Goal: Use online tool/utility: Utilize a website feature to perform a specific function

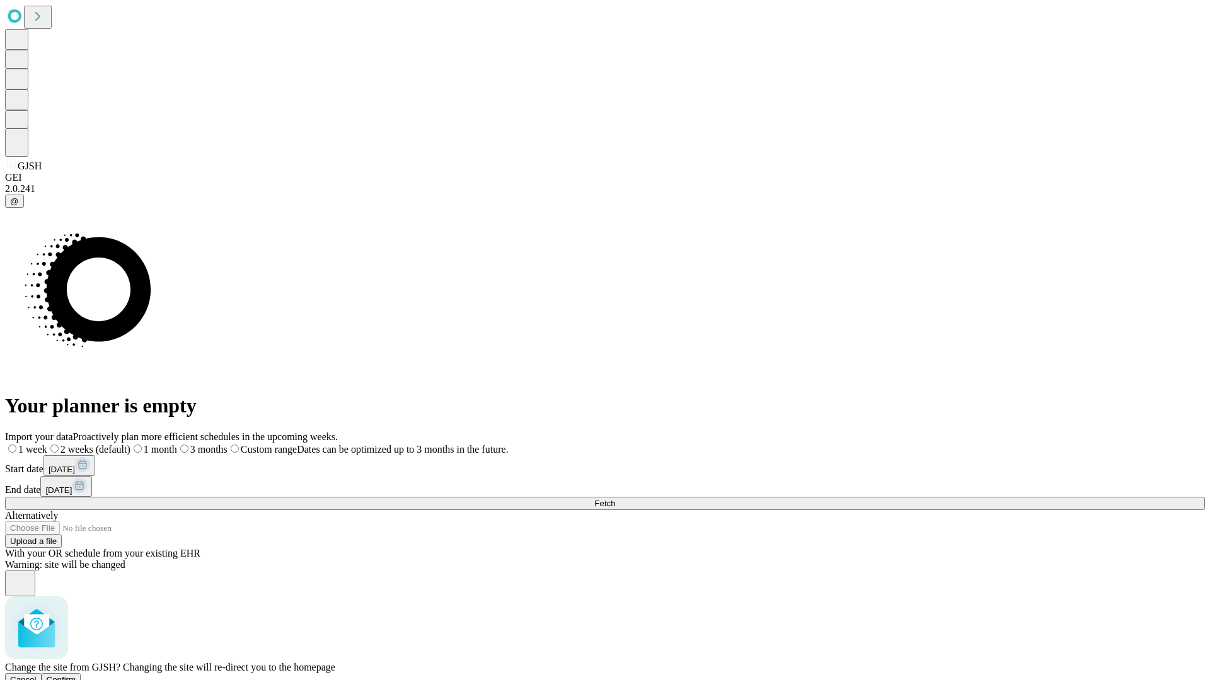
click at [76, 675] on span "Confirm" at bounding box center [62, 679] width 30 height 9
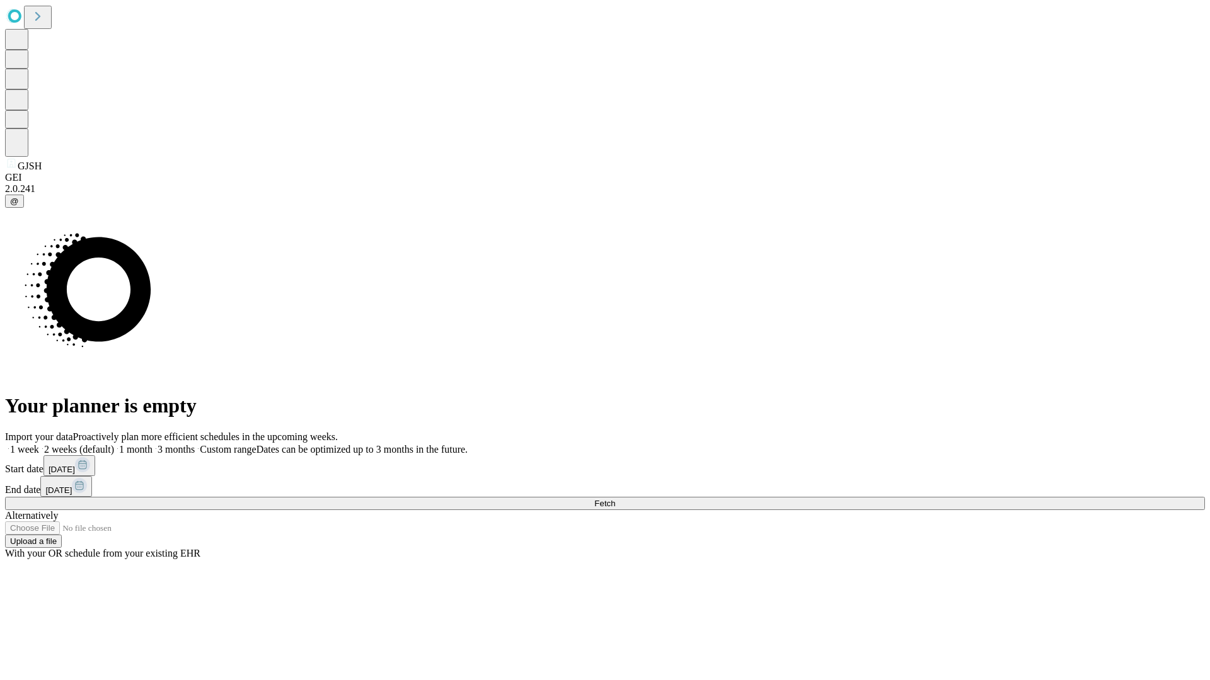
click at [152, 444] on label "1 month" at bounding box center [133, 449] width 38 height 11
click at [615, 499] on span "Fetch" at bounding box center [604, 503] width 21 height 9
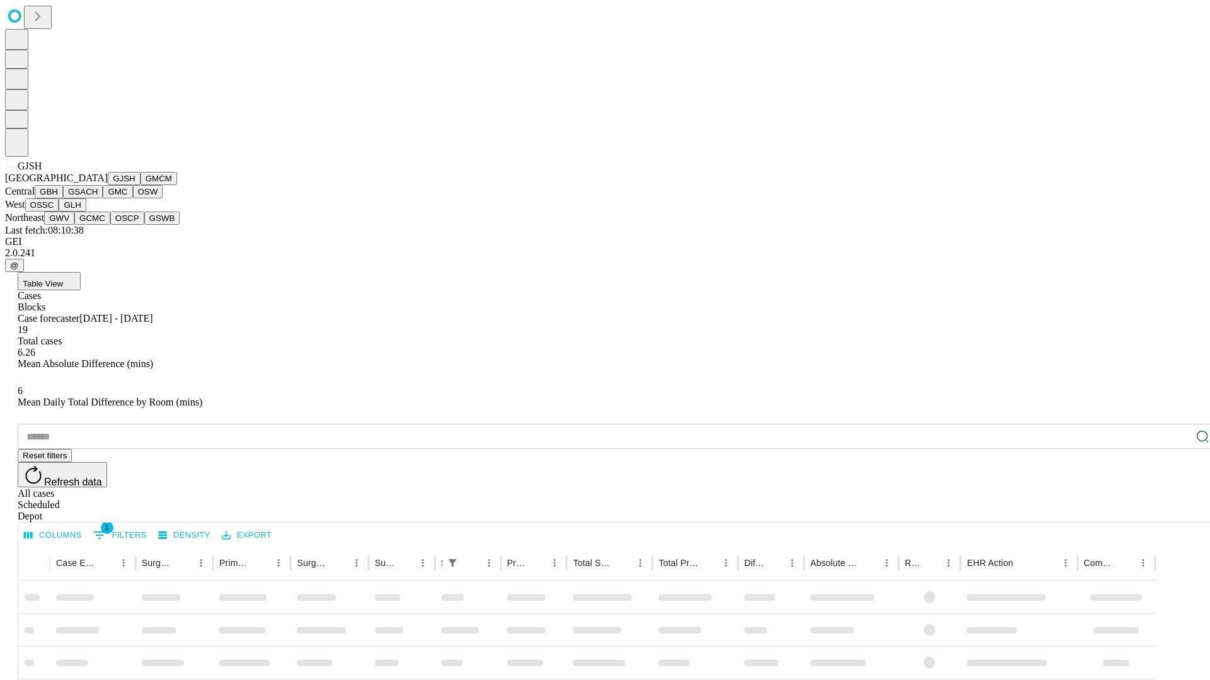
click at [141, 185] on button "GMCM" at bounding box center [159, 178] width 37 height 13
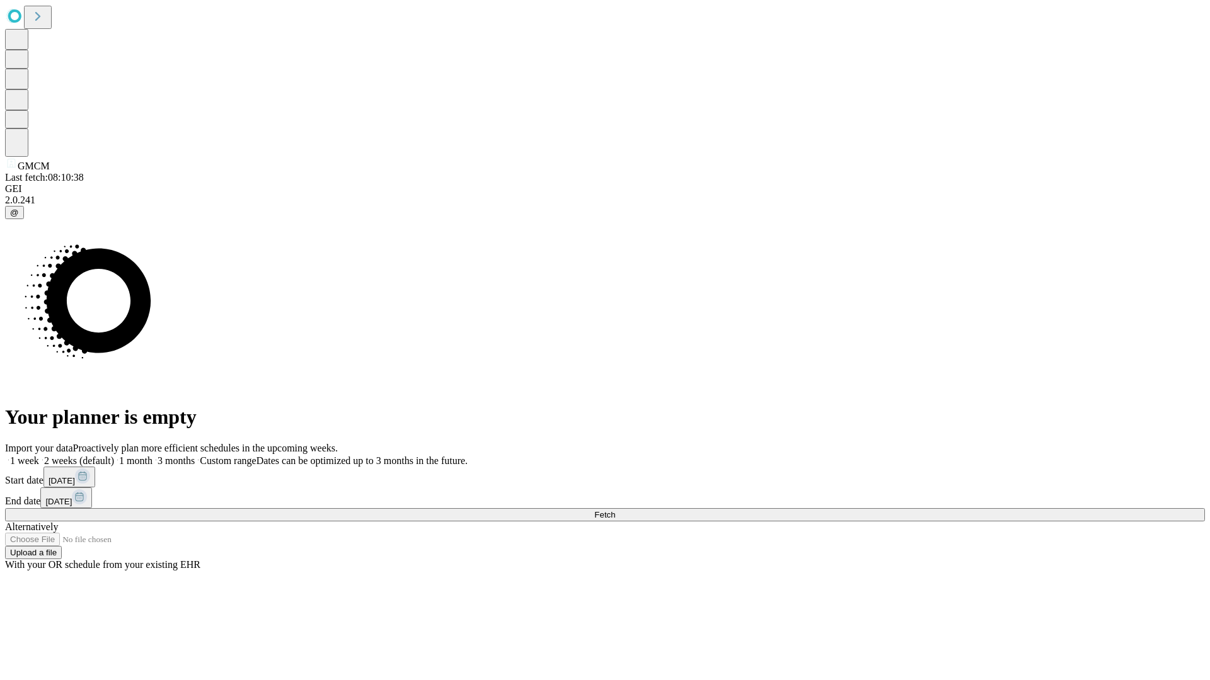
click at [152, 456] on label "1 month" at bounding box center [133, 461] width 38 height 11
click at [615, 510] on span "Fetch" at bounding box center [604, 514] width 21 height 9
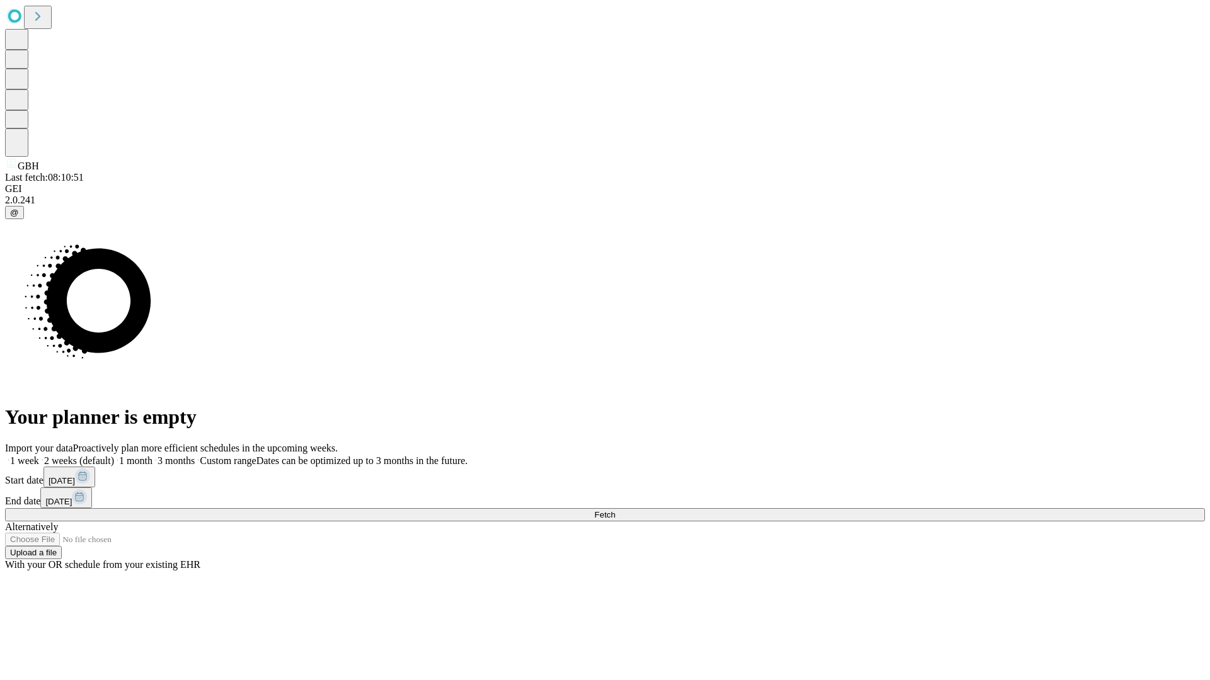
click at [152, 456] on label "1 month" at bounding box center [133, 461] width 38 height 11
click at [615, 510] on span "Fetch" at bounding box center [604, 514] width 21 height 9
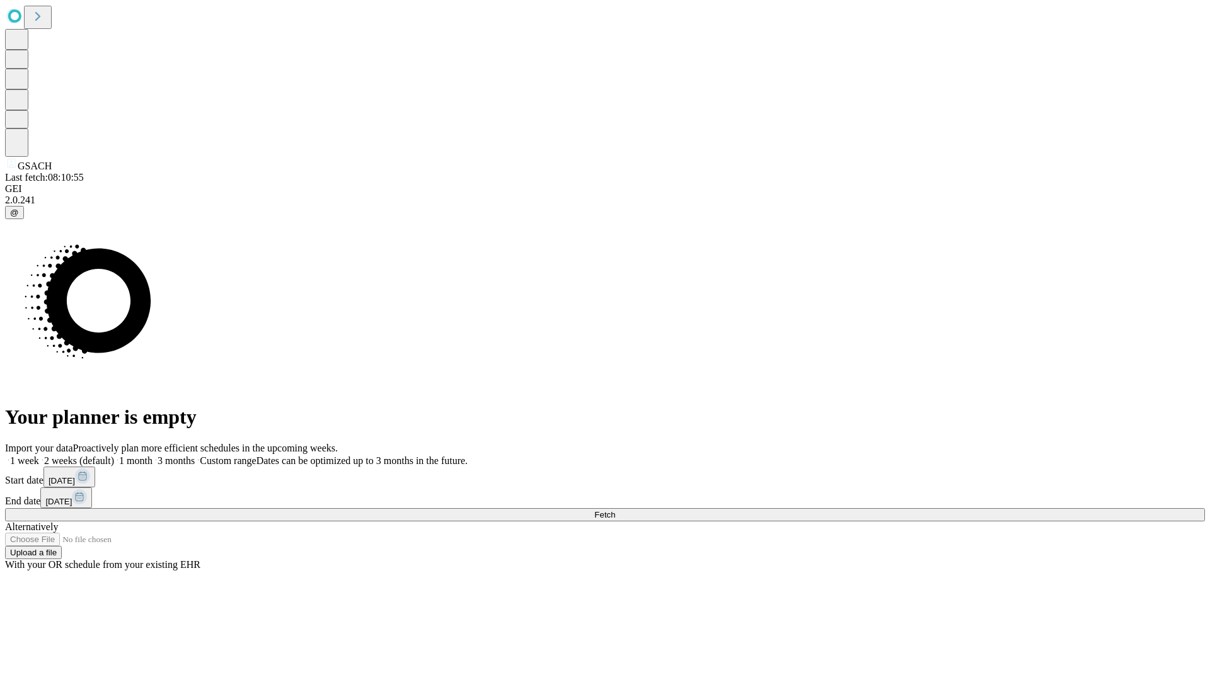
click at [152, 456] on label "1 month" at bounding box center [133, 461] width 38 height 11
click at [615, 510] on span "Fetch" at bounding box center [604, 514] width 21 height 9
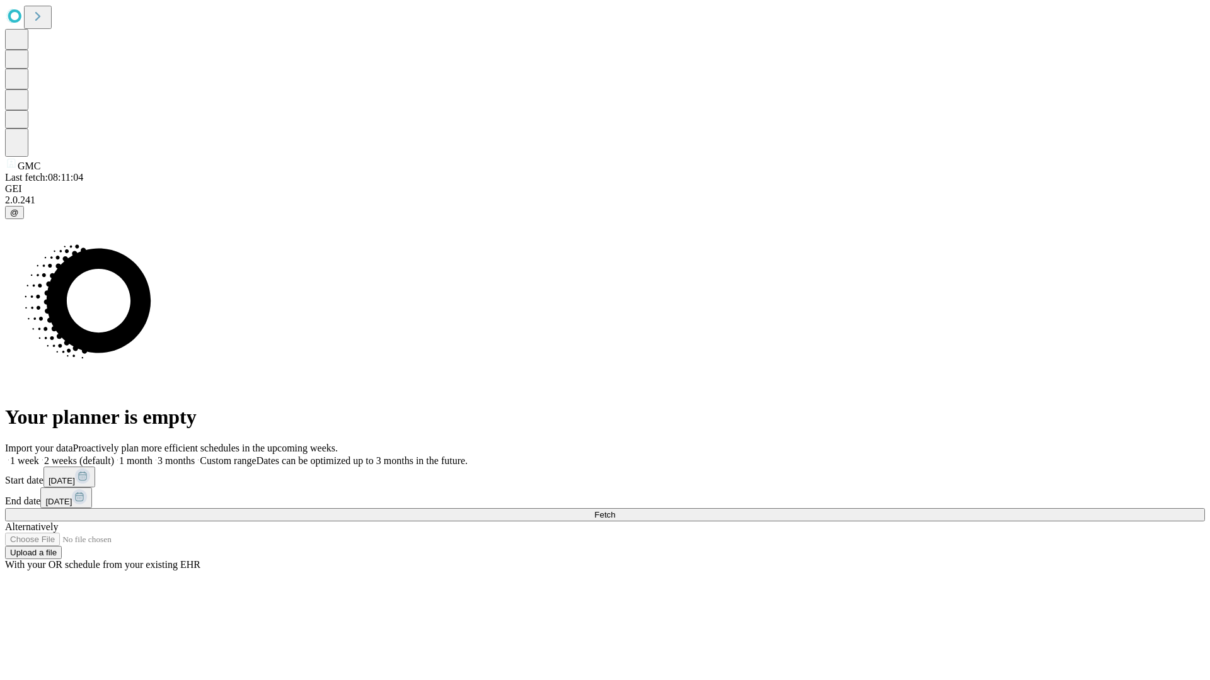
click at [152, 456] on label "1 month" at bounding box center [133, 461] width 38 height 11
click at [615, 510] on span "Fetch" at bounding box center [604, 514] width 21 height 9
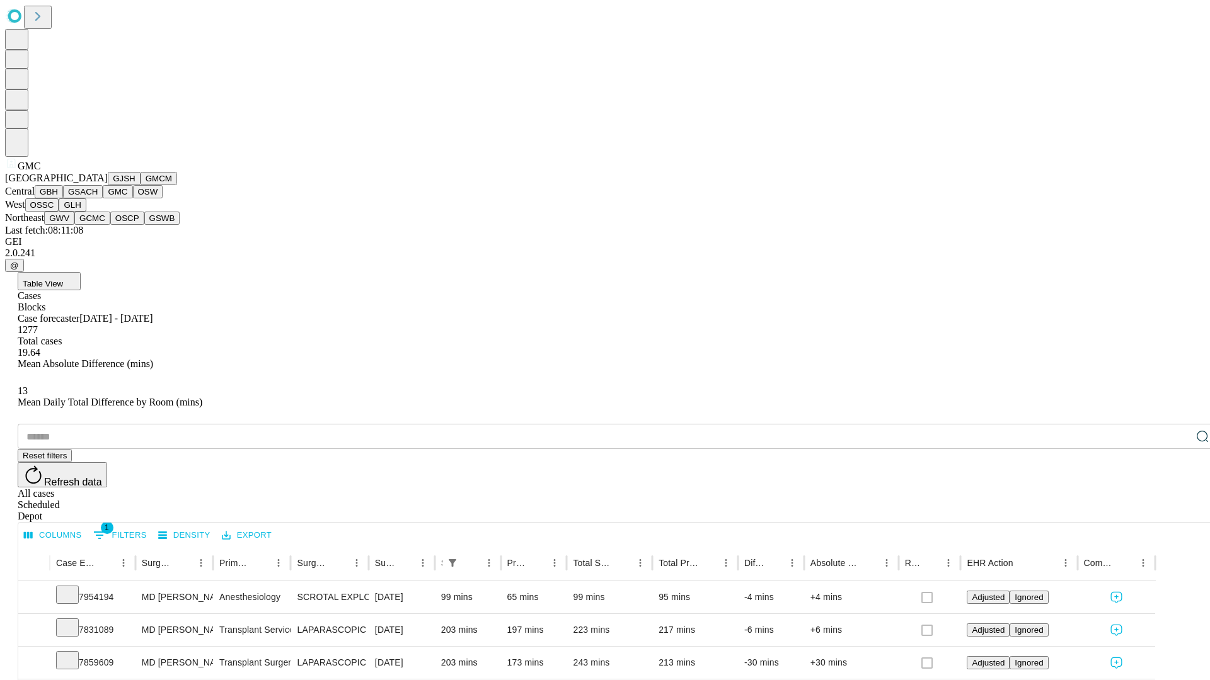
click at [133, 198] on button "OSW" at bounding box center [148, 191] width 30 height 13
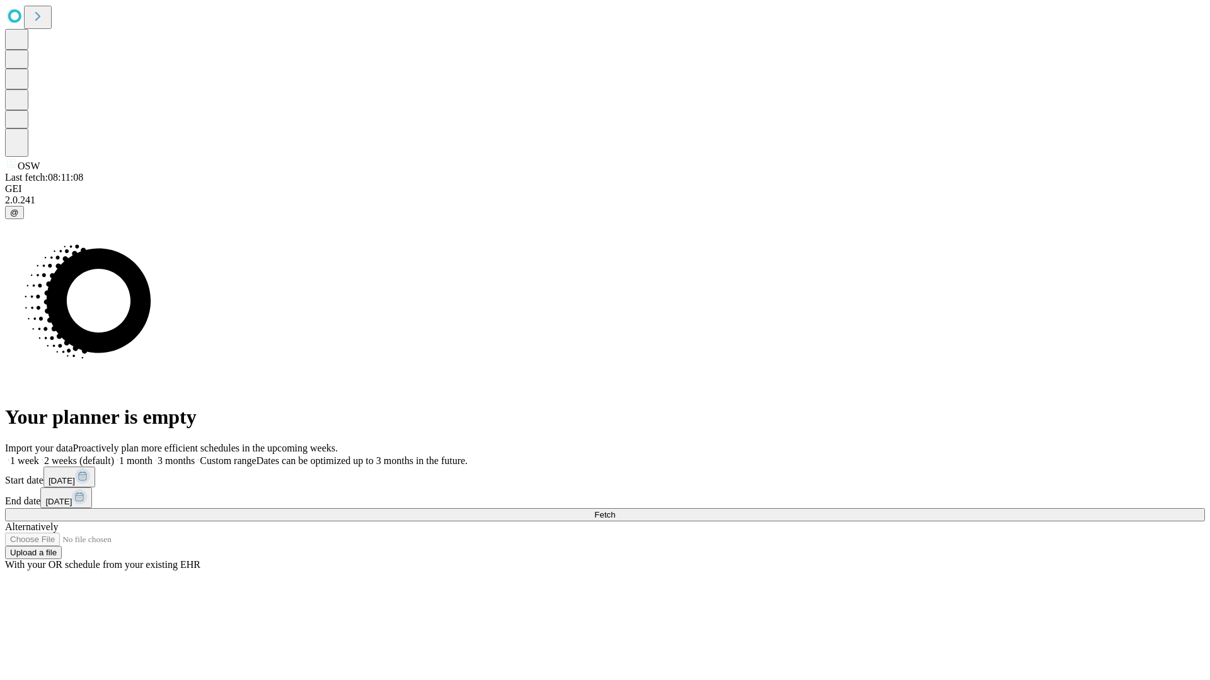
click at [152, 456] on label "1 month" at bounding box center [133, 461] width 38 height 11
click at [615, 510] on span "Fetch" at bounding box center [604, 514] width 21 height 9
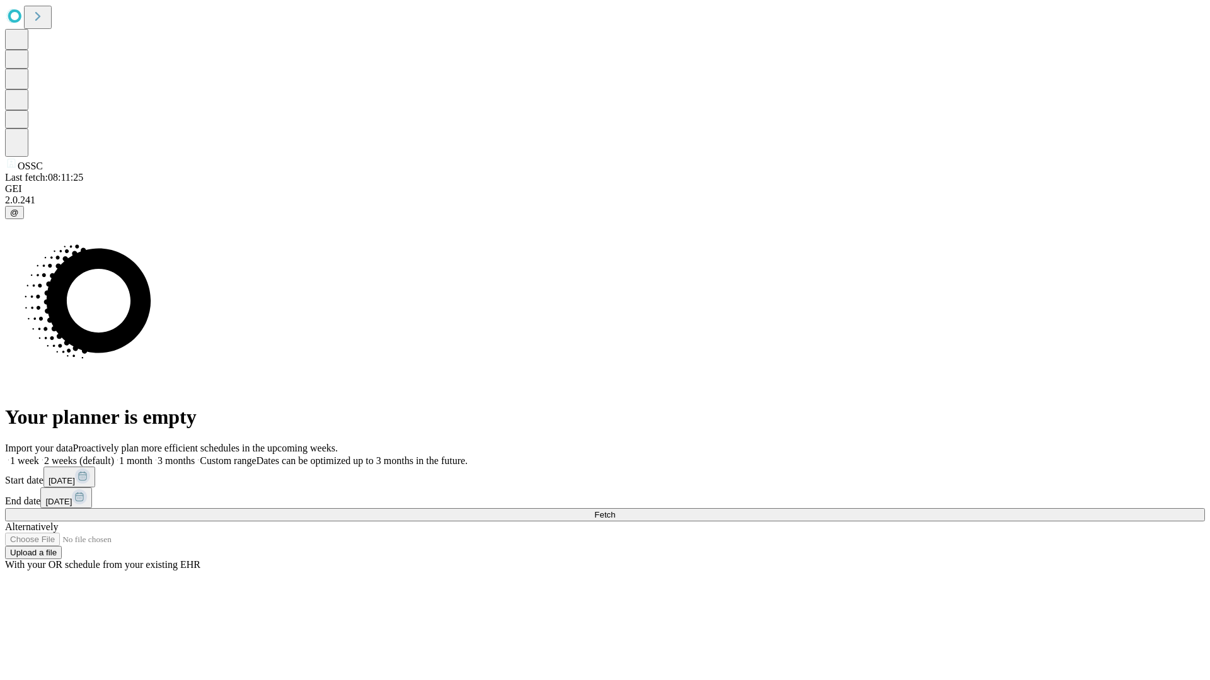
click at [615, 510] on span "Fetch" at bounding box center [604, 514] width 21 height 9
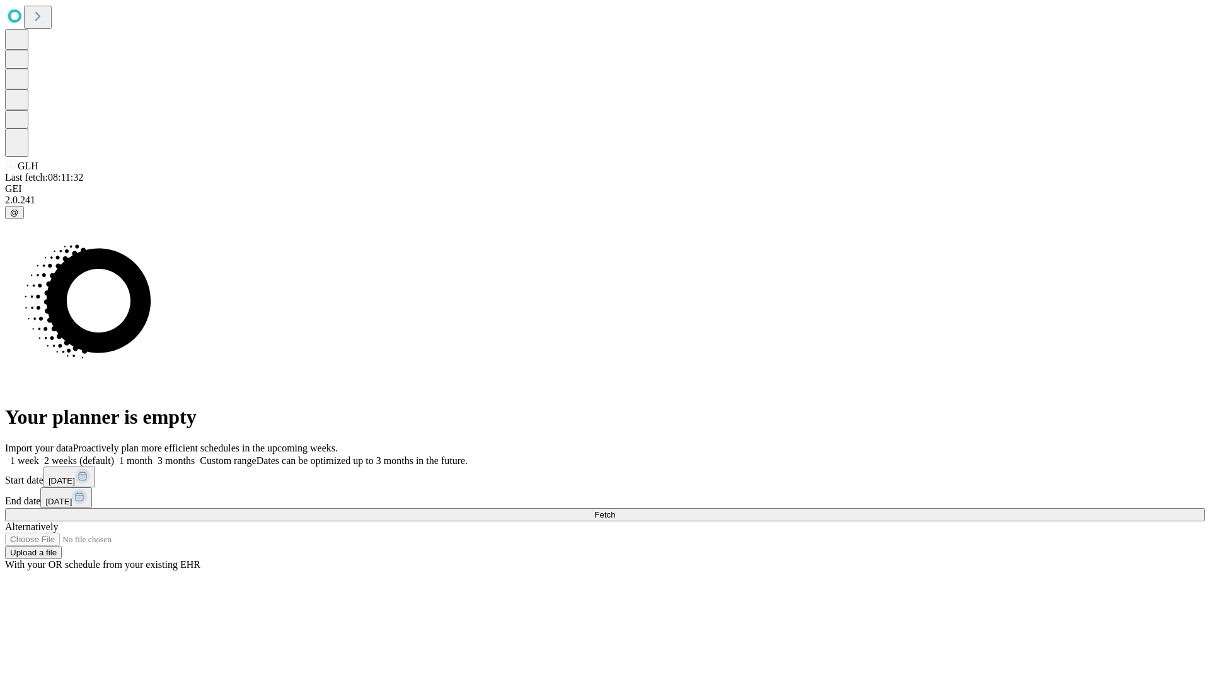
click at [152, 456] on label "1 month" at bounding box center [133, 461] width 38 height 11
click at [615, 510] on span "Fetch" at bounding box center [604, 514] width 21 height 9
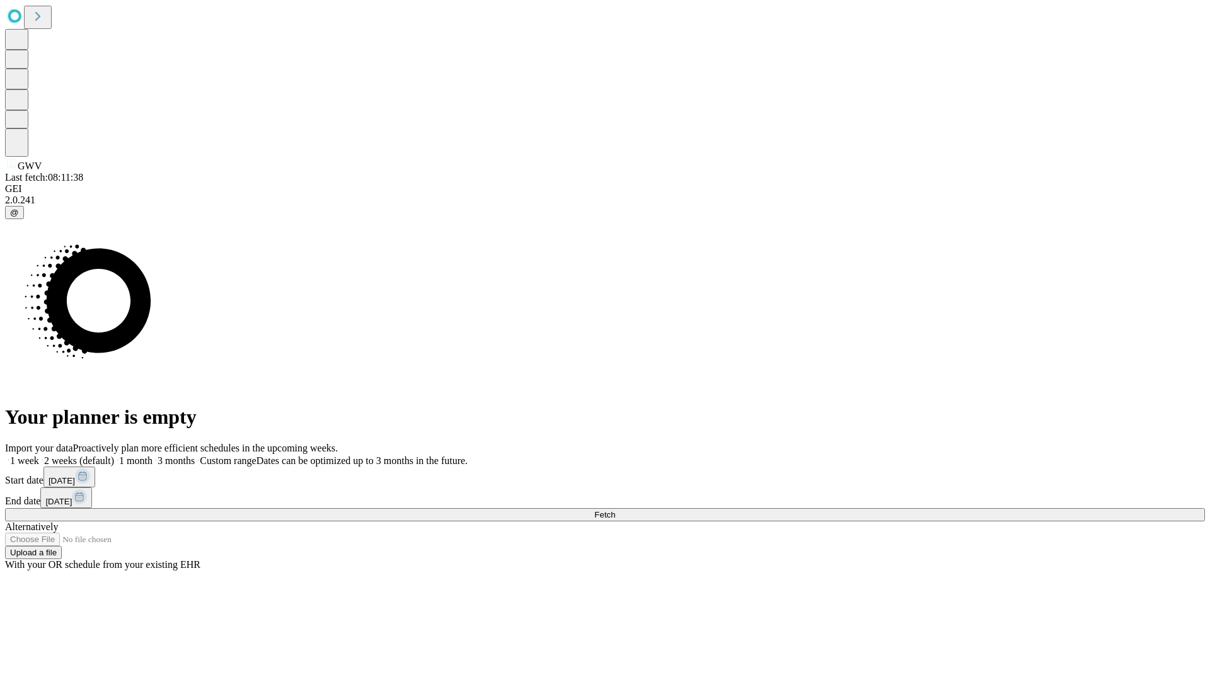
click at [152, 456] on label "1 month" at bounding box center [133, 461] width 38 height 11
click at [615, 510] on span "Fetch" at bounding box center [604, 514] width 21 height 9
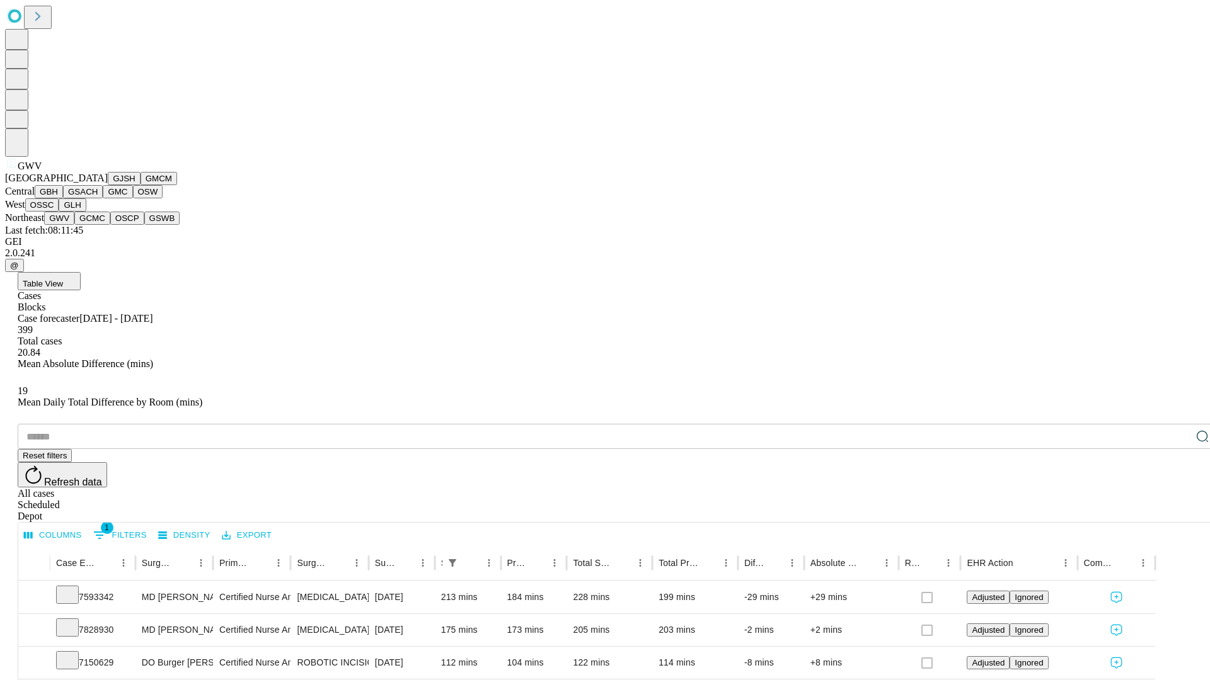
click at [98, 225] on button "GCMC" at bounding box center [92, 218] width 36 height 13
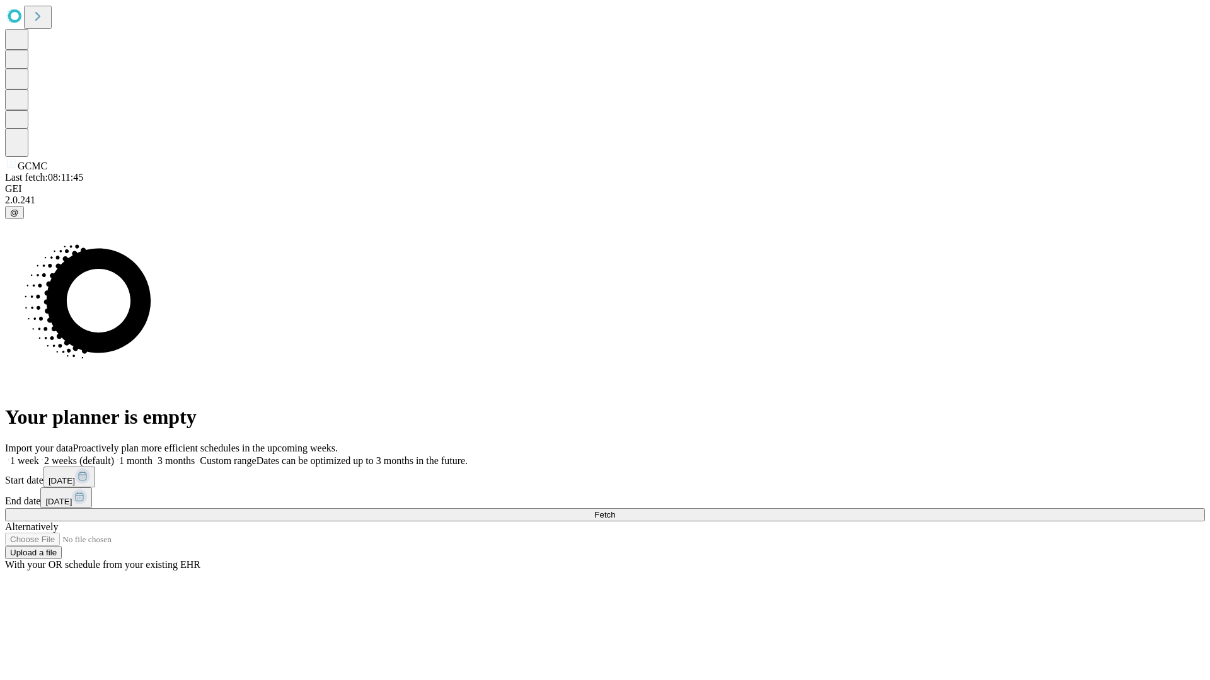
click at [152, 456] on label "1 month" at bounding box center [133, 461] width 38 height 11
click at [615, 510] on span "Fetch" at bounding box center [604, 514] width 21 height 9
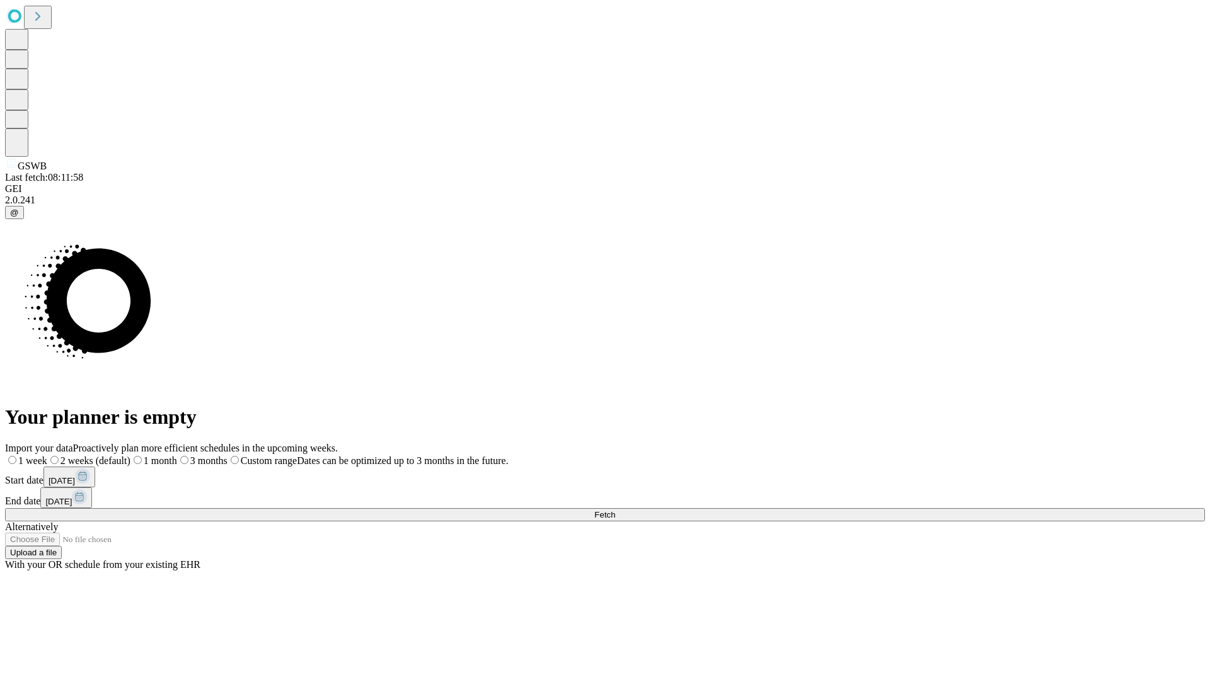
click at [177, 456] on label "1 month" at bounding box center [153, 461] width 47 height 11
click at [615, 510] on span "Fetch" at bounding box center [604, 514] width 21 height 9
